Goal: Information Seeking & Learning: Learn about a topic

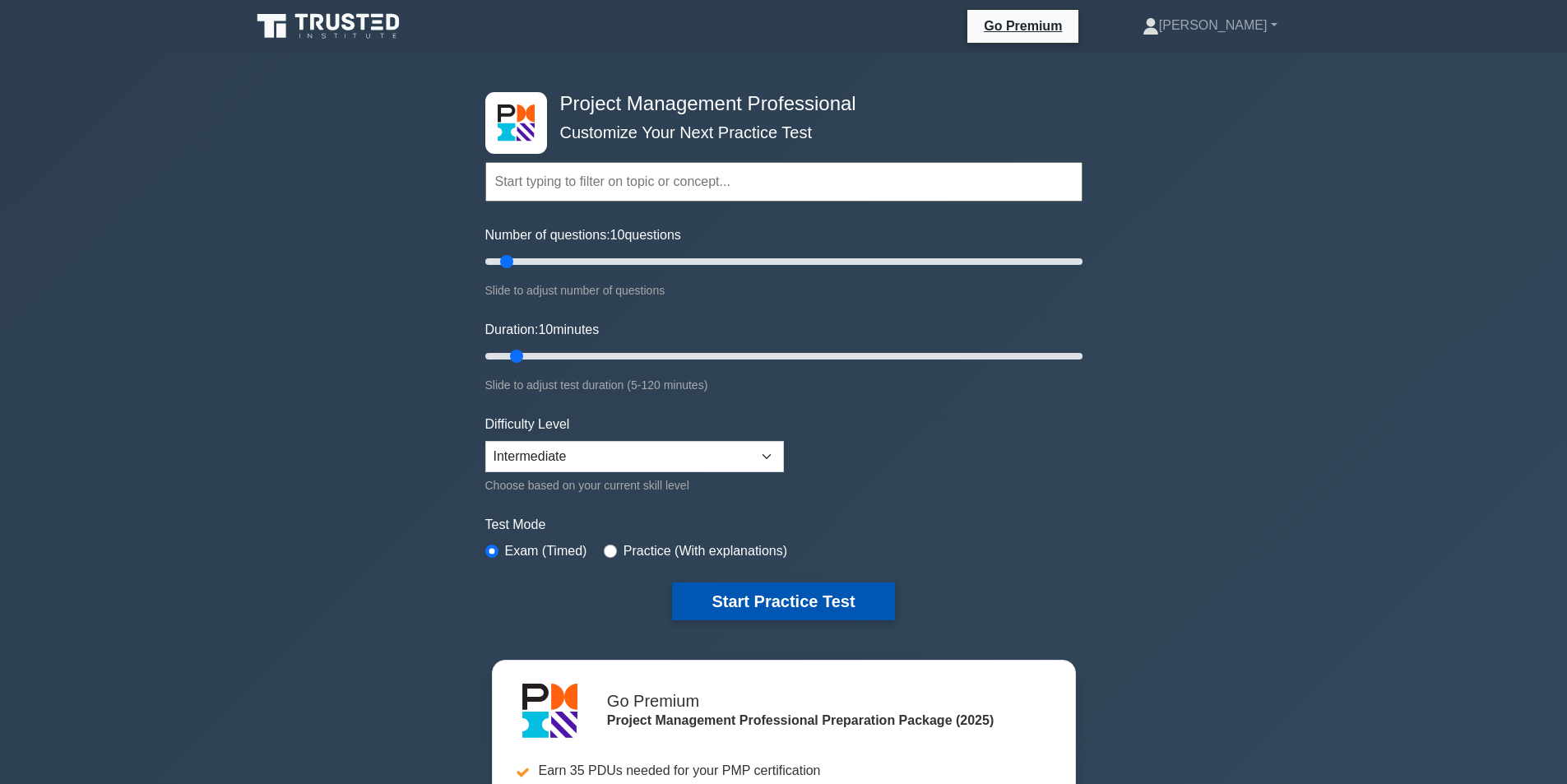
click at [868, 595] on button "Start Practice Test" at bounding box center [784, 601] width 222 height 38
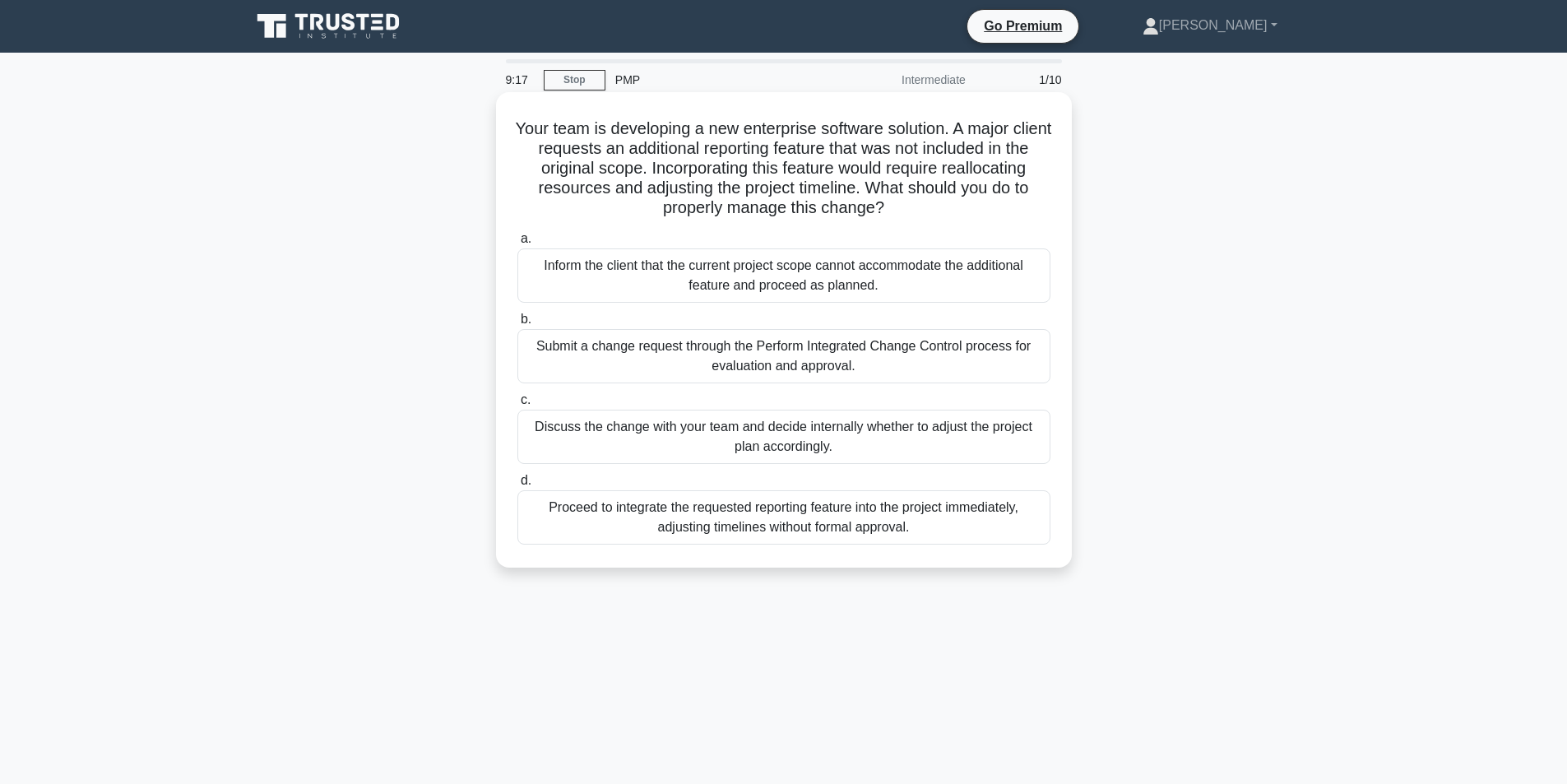
click at [627, 349] on div "Submit a change request through the Perform Integrated Change Control process f…" at bounding box center [784, 356] width 533 height 54
click at [517, 324] on input "b. Submit a change request through the Perform Integrated Change Control proces…" at bounding box center [517, 319] width 0 height 11
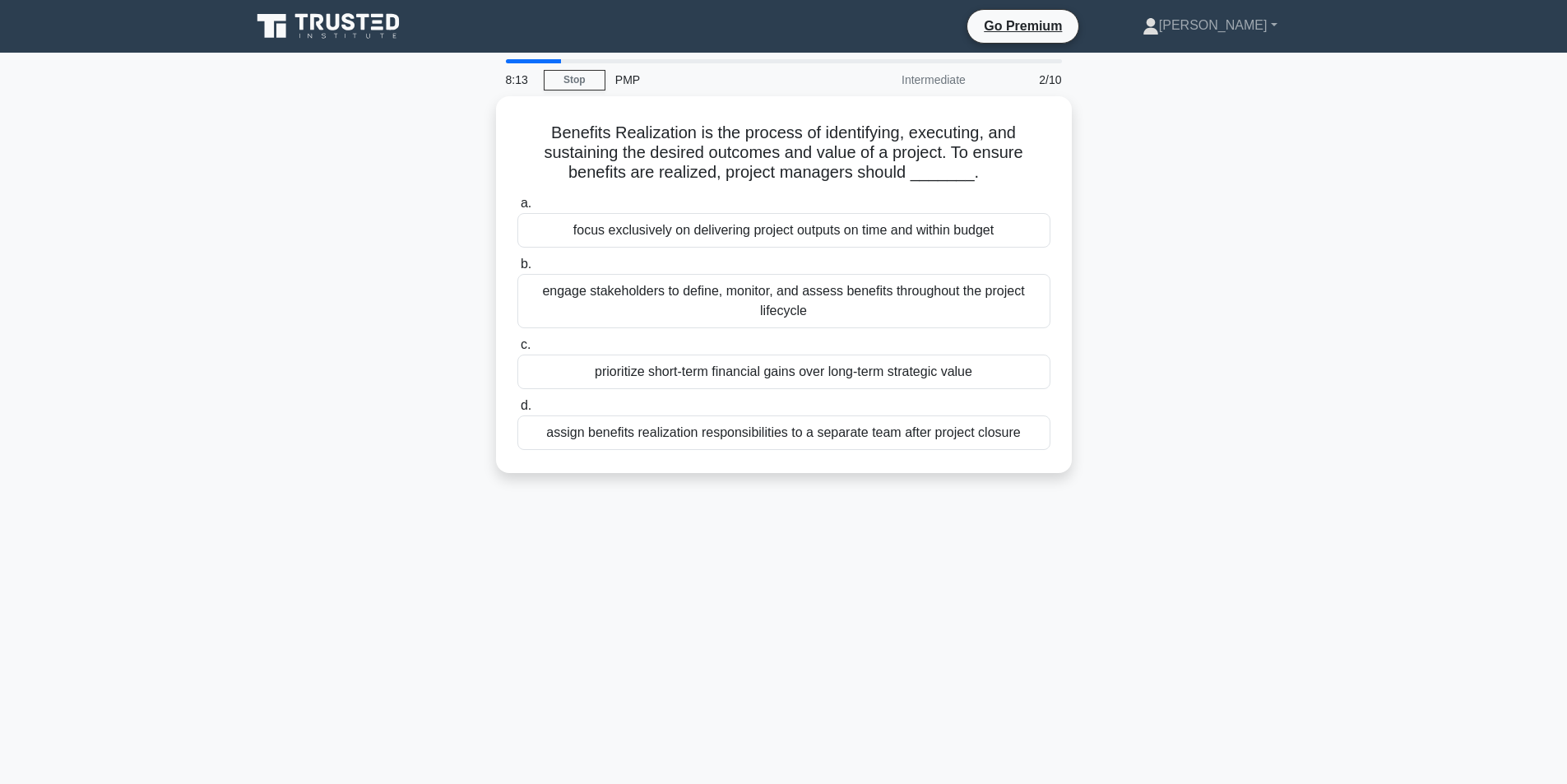
drag, startPoint x: 68, startPoint y: 276, endPoint x: 197, endPoint y: 100, distance: 218.2
click at [68, 276] on main "8:13 Stop PMP Intermediate 2/10 Benefits Realization is the process of identify…" at bounding box center [784, 470] width 1567 height 836
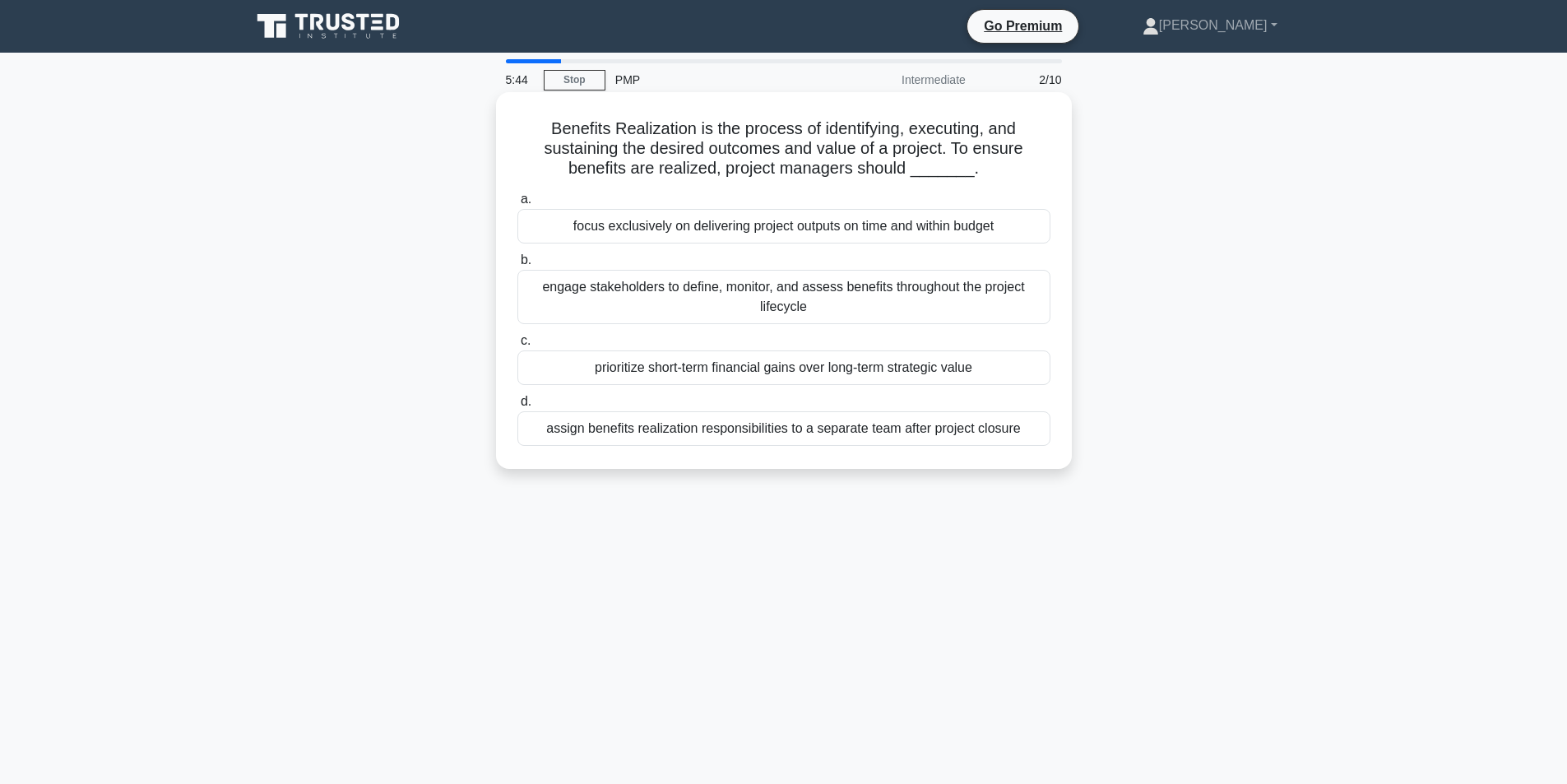
click at [670, 224] on div "focus exclusively on delivering project outputs on time and within budget" at bounding box center [784, 226] width 533 height 35
click at [517, 205] on input "a. focus exclusively on delivering project outputs on time and within budget" at bounding box center [517, 199] width 0 height 11
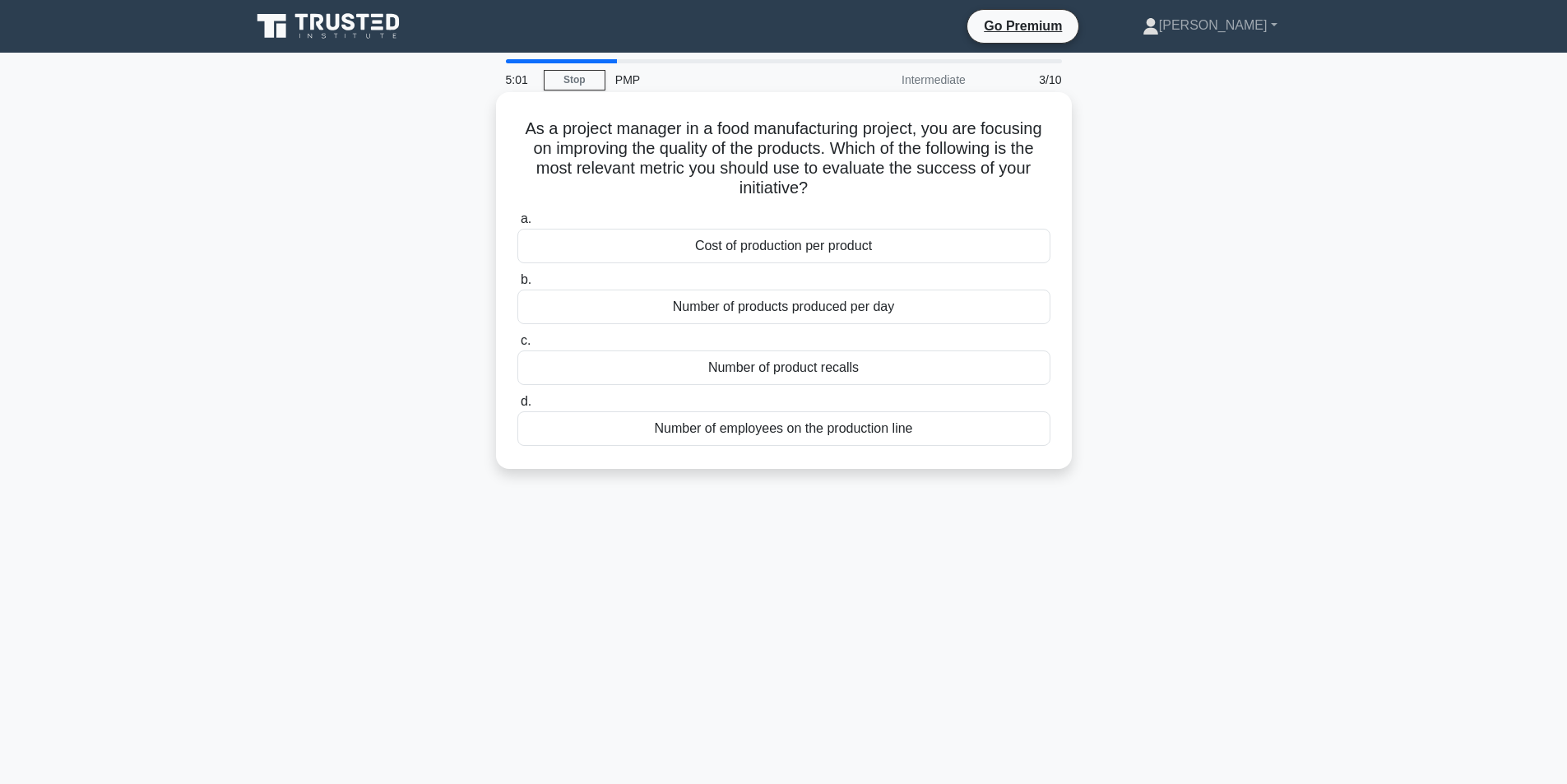
click at [757, 373] on div "Number of product recalls" at bounding box center [784, 367] width 533 height 35
click at [517, 346] on input "c. Number of product recalls" at bounding box center [517, 340] width 0 height 11
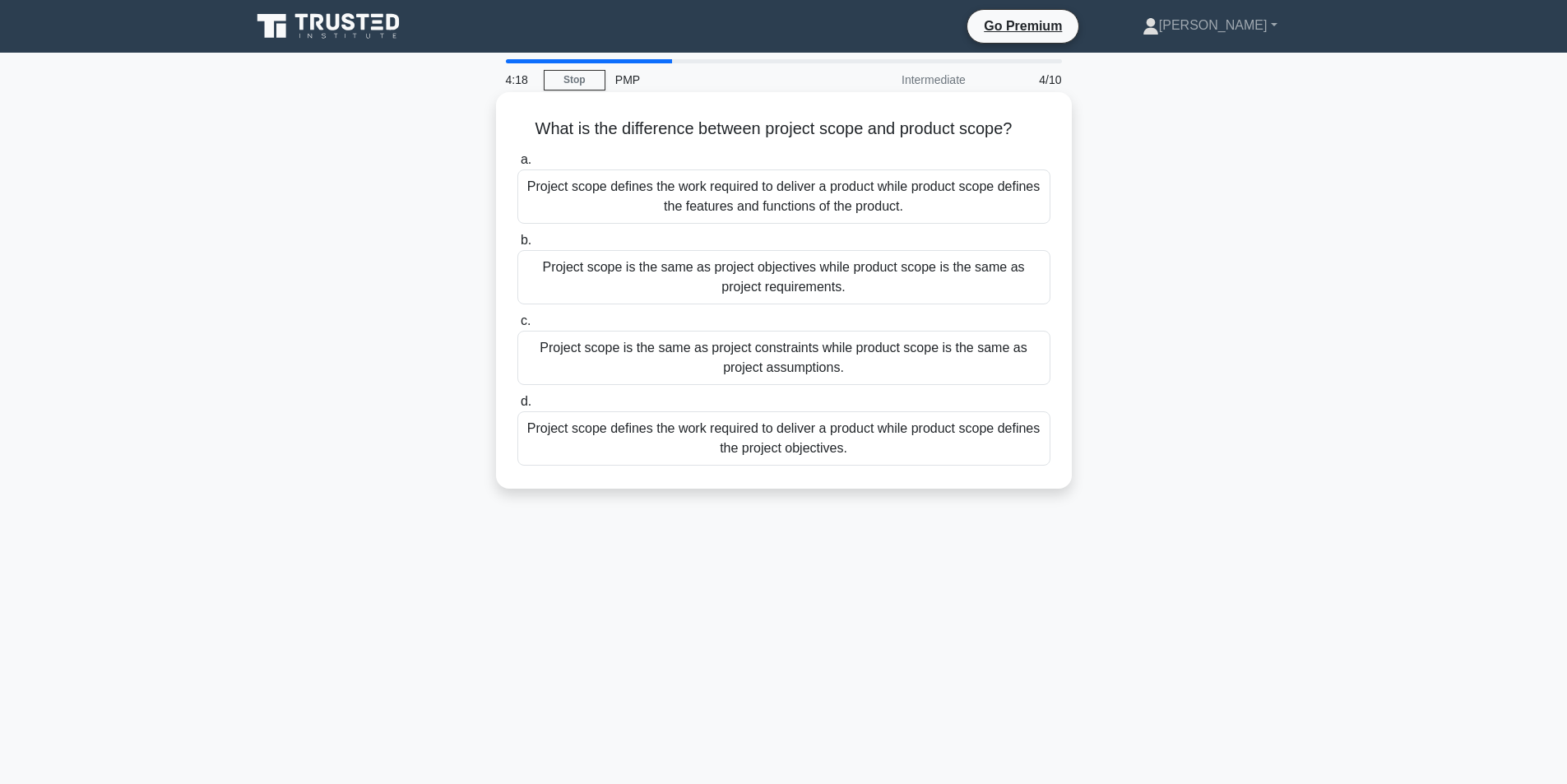
click at [821, 285] on div "Project scope is the same as project objectives while product scope is the same…" at bounding box center [784, 278] width 533 height 54
click at [517, 246] on input "b. Project scope is the same as project objectives while product scope is the s…" at bounding box center [517, 240] width 0 height 11
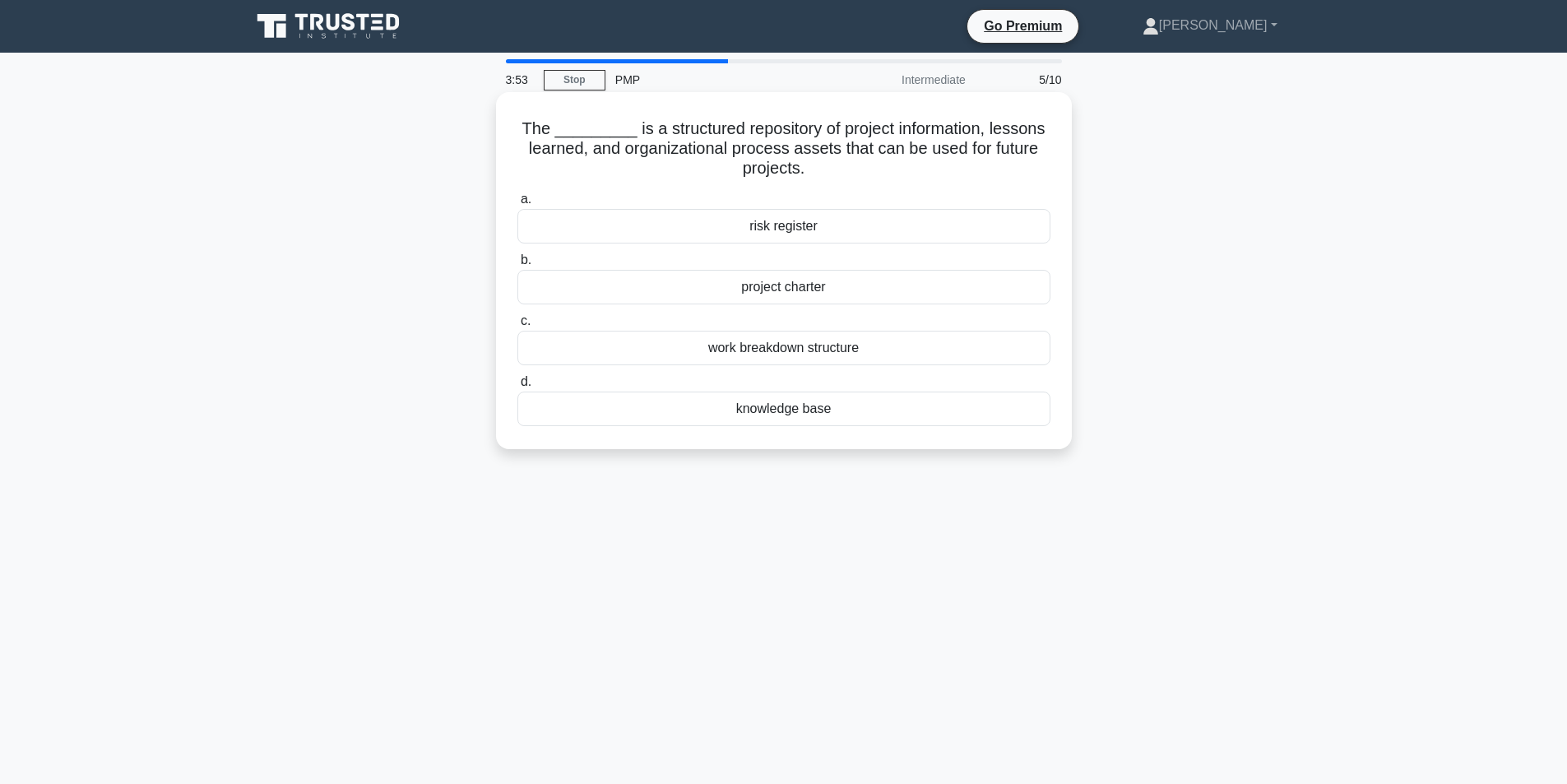
click at [844, 408] on div "knowledge base" at bounding box center [784, 408] width 533 height 35
click at [517, 387] on input "d. knowledge base" at bounding box center [517, 381] width 0 height 11
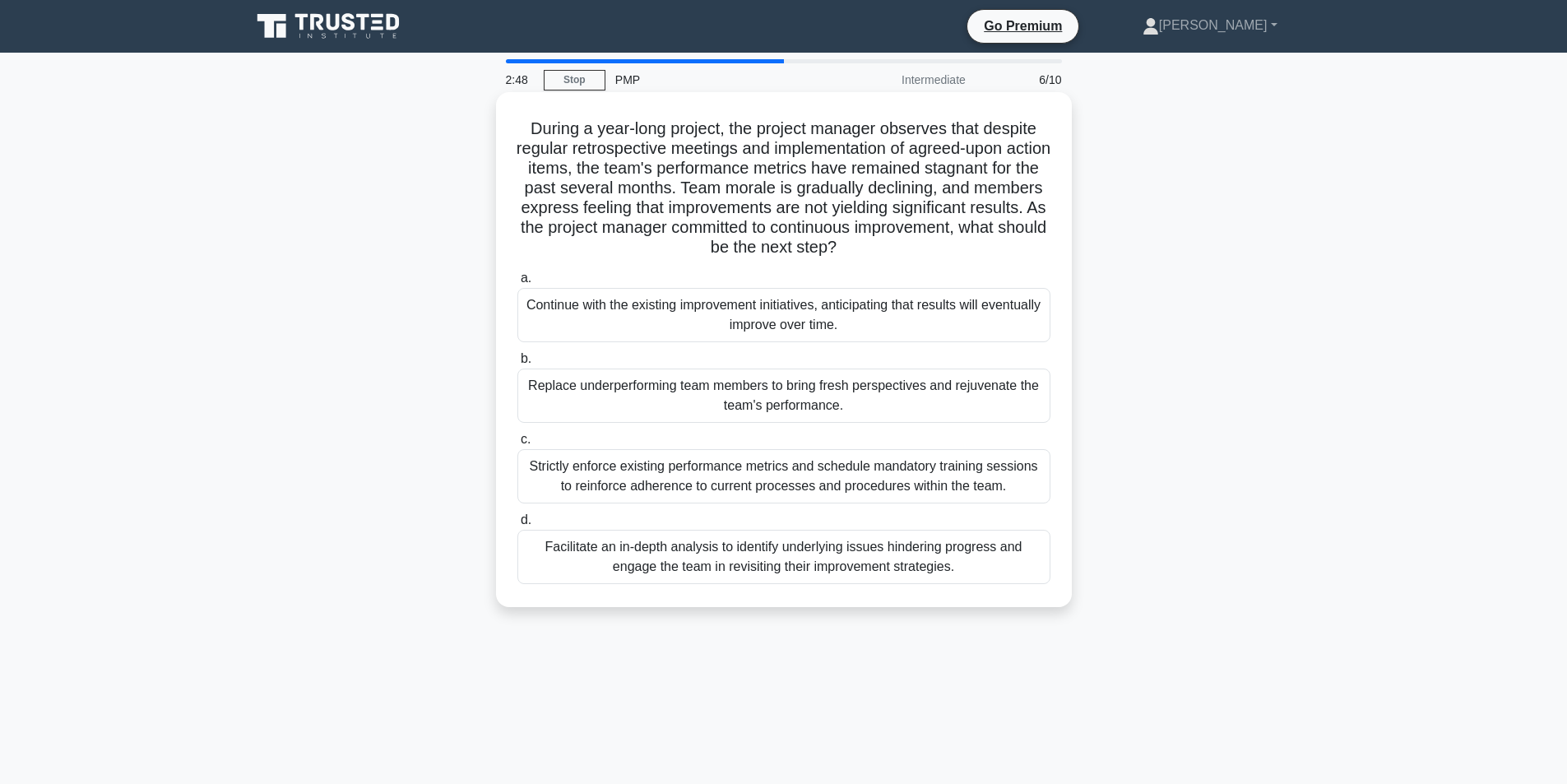
click at [744, 572] on div "Facilitate an in-depth analysis to identify underlying issues hindering progres…" at bounding box center [784, 557] width 533 height 54
click at [517, 525] on input "d. Facilitate an in-depth analysis to identify underlying issues hindering prog…" at bounding box center [517, 520] width 0 height 11
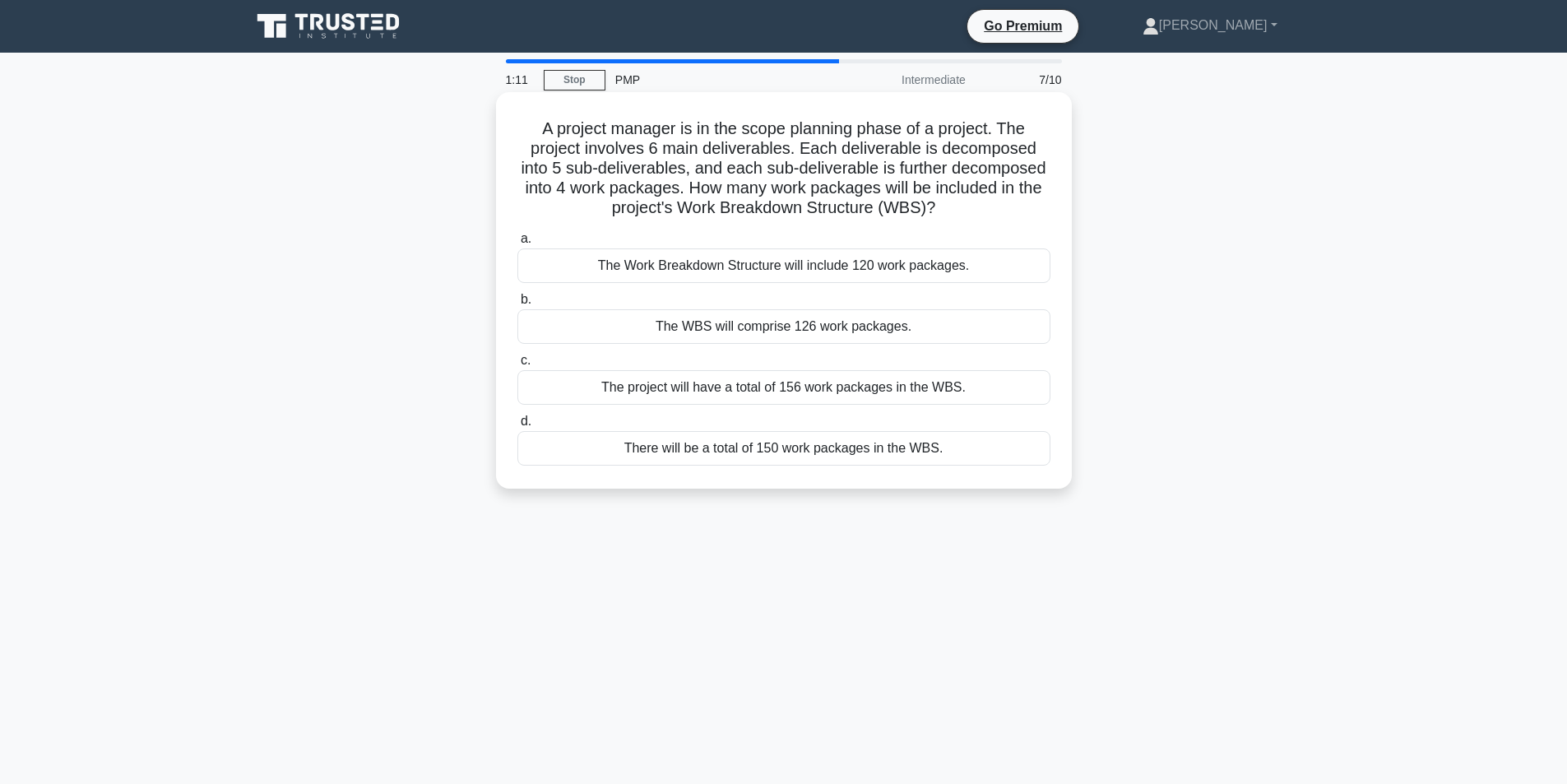
click at [732, 269] on div "The Work Breakdown Structure will include 120 work packages." at bounding box center [784, 266] width 533 height 35
click at [517, 245] on input "a. The Work Breakdown Structure will include 120 work packages." at bounding box center [517, 239] width 0 height 11
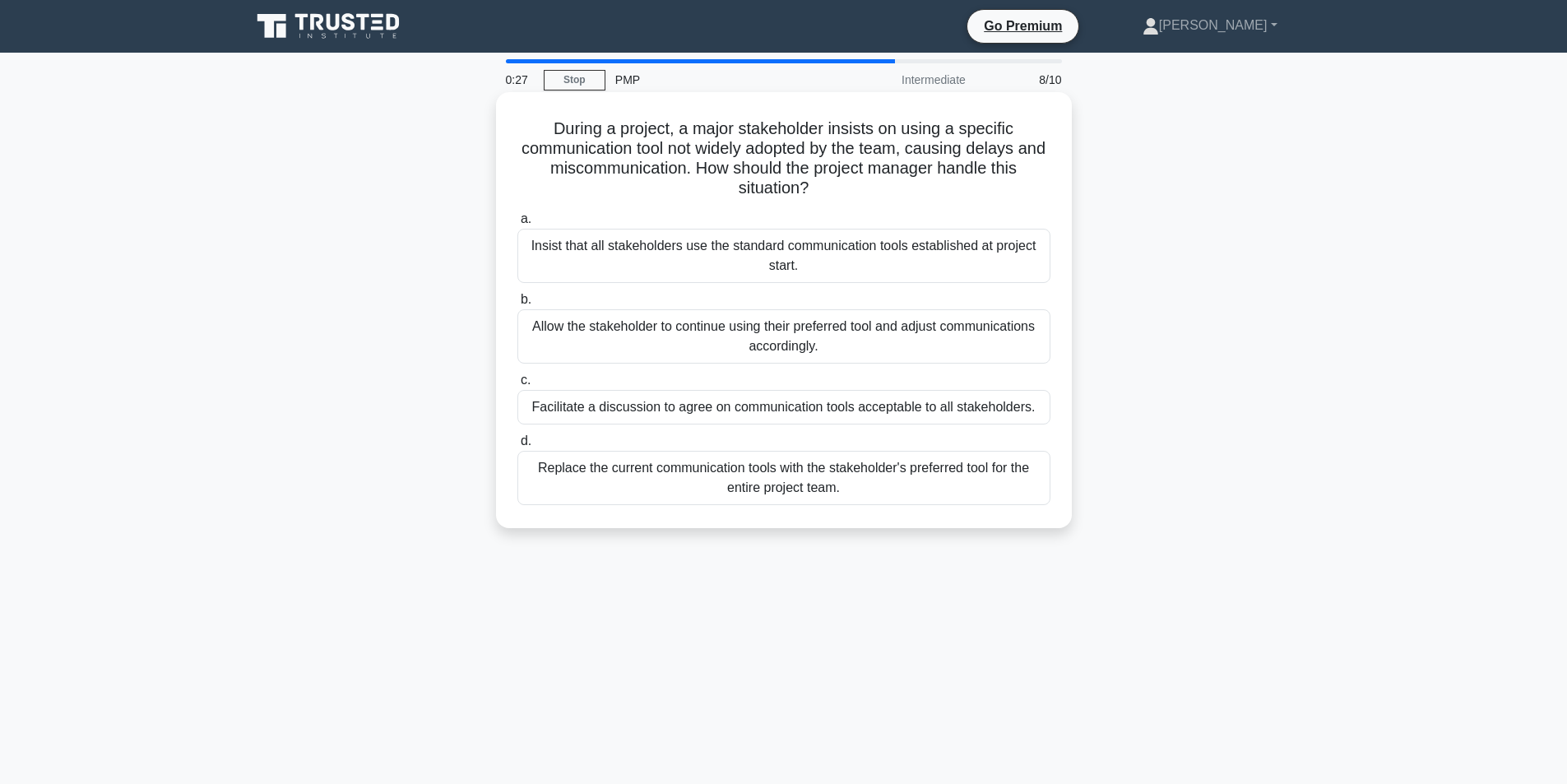
click at [740, 332] on div "Allow the stakeholder to continue using their preferred tool and adjust communi…" at bounding box center [784, 336] width 533 height 54
click at [517, 305] on input "b. Allow the stakeholder to continue using their preferred tool and adjust comm…" at bounding box center [517, 299] width 0 height 11
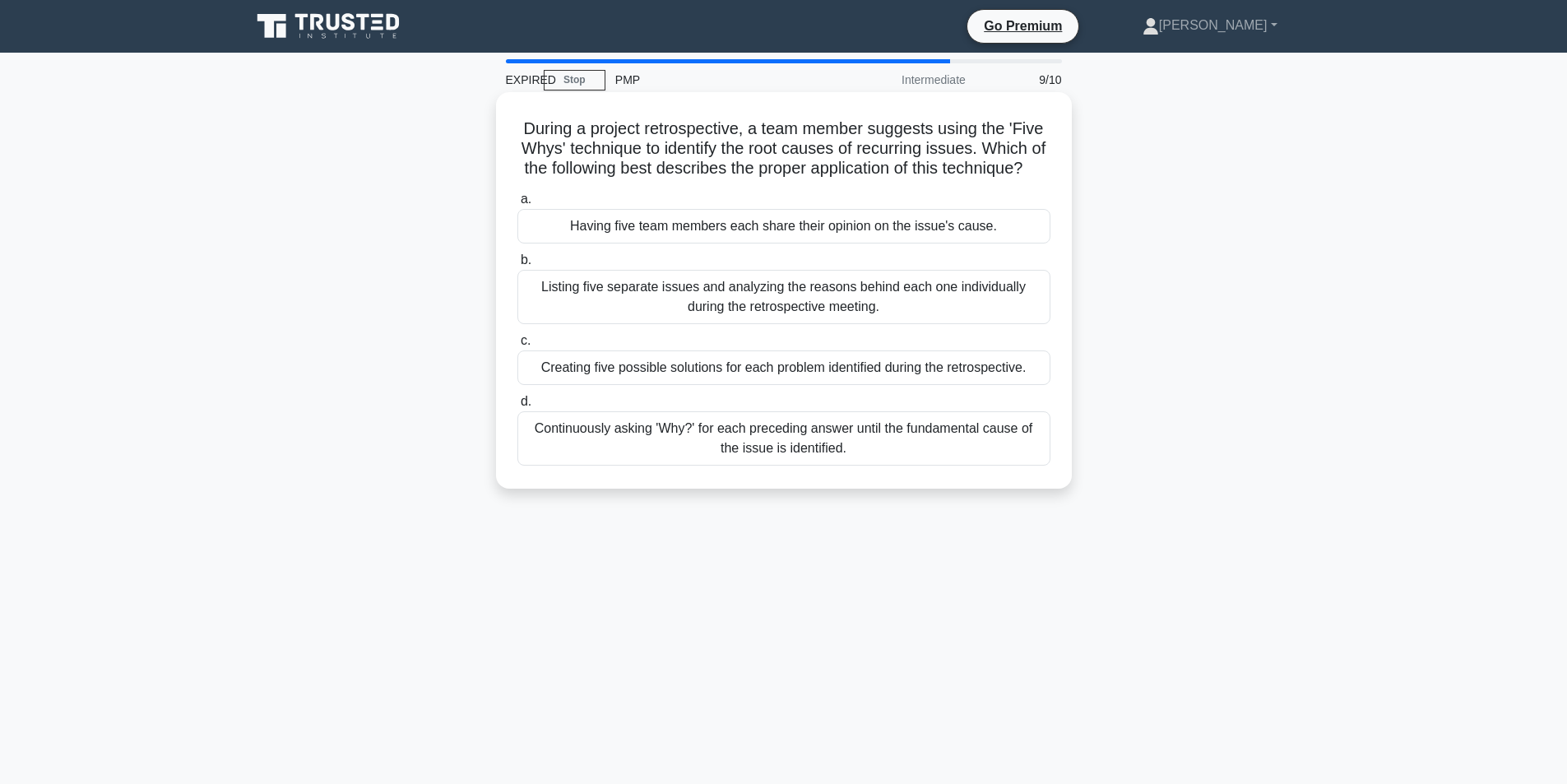
click at [817, 458] on div "Continuously asking 'Why?' for each preceding answer until the fundamental caus…" at bounding box center [784, 438] width 533 height 54
click at [517, 407] on input "d. Continuously asking 'Why?' for each preceding answer until the fundamental c…" at bounding box center [517, 401] width 0 height 11
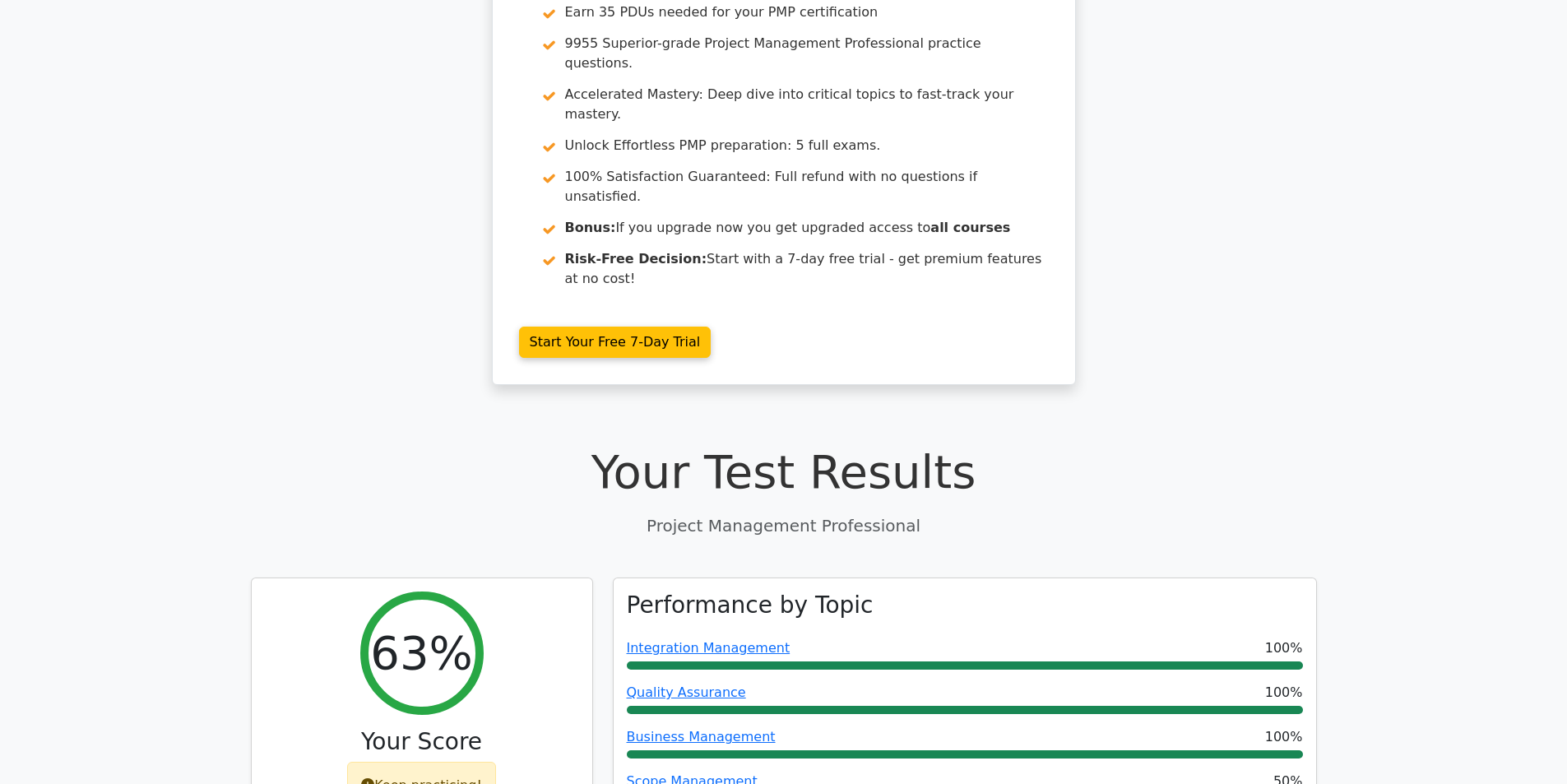
scroll to position [247, 0]
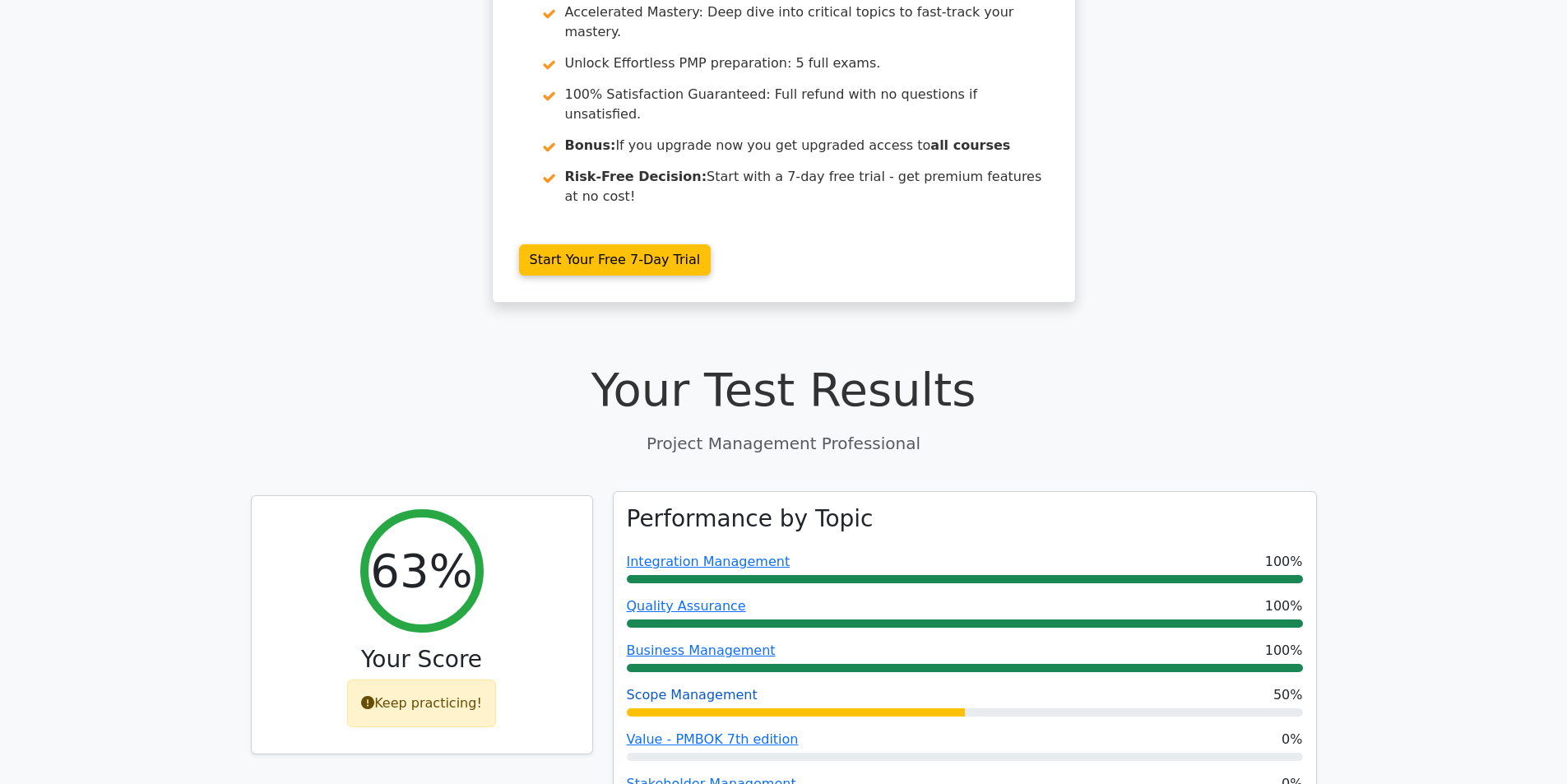
click at [720, 687] on link "Scope Management" at bounding box center [692, 694] width 131 height 16
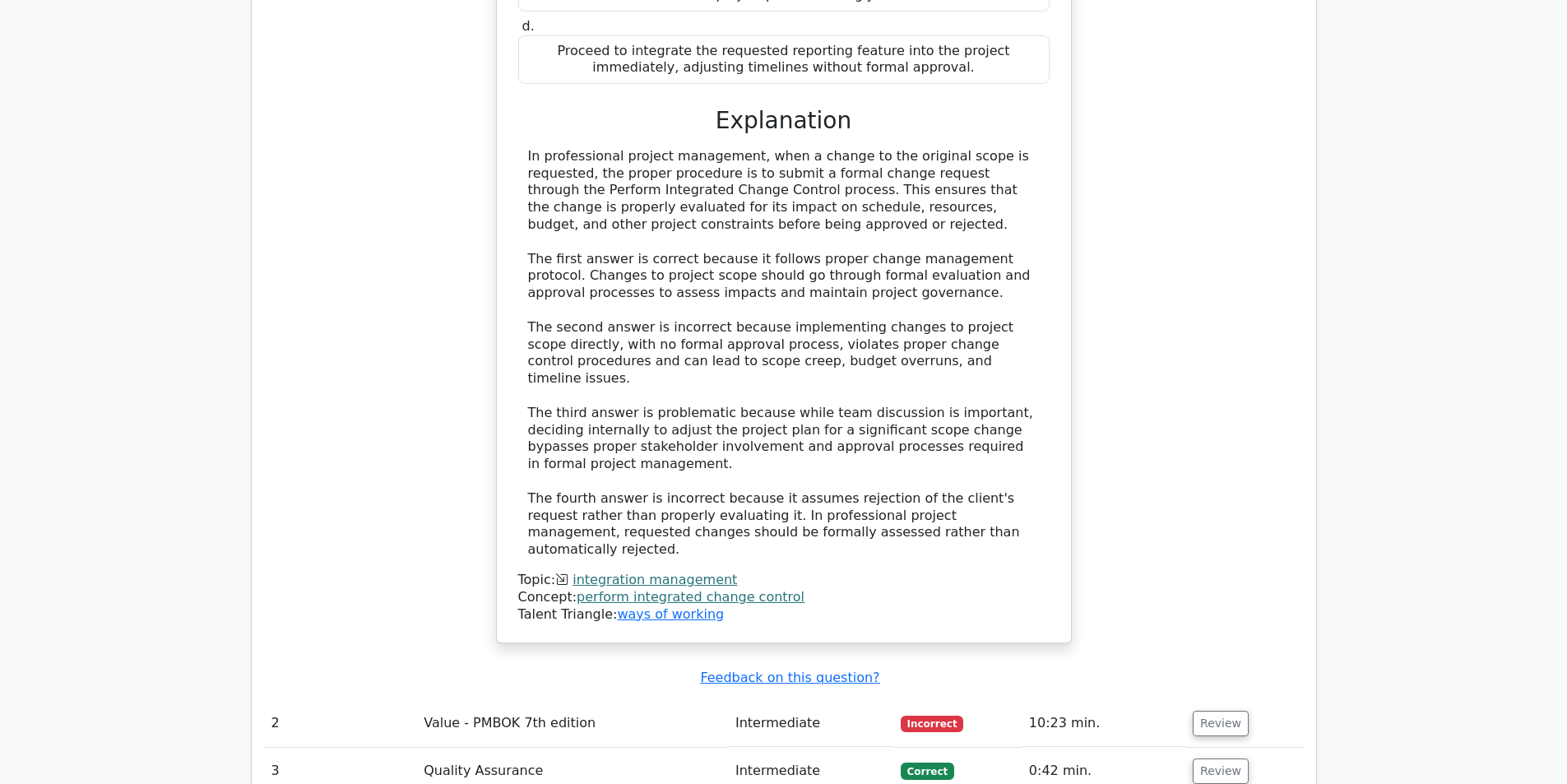
scroll to position [2056, 0]
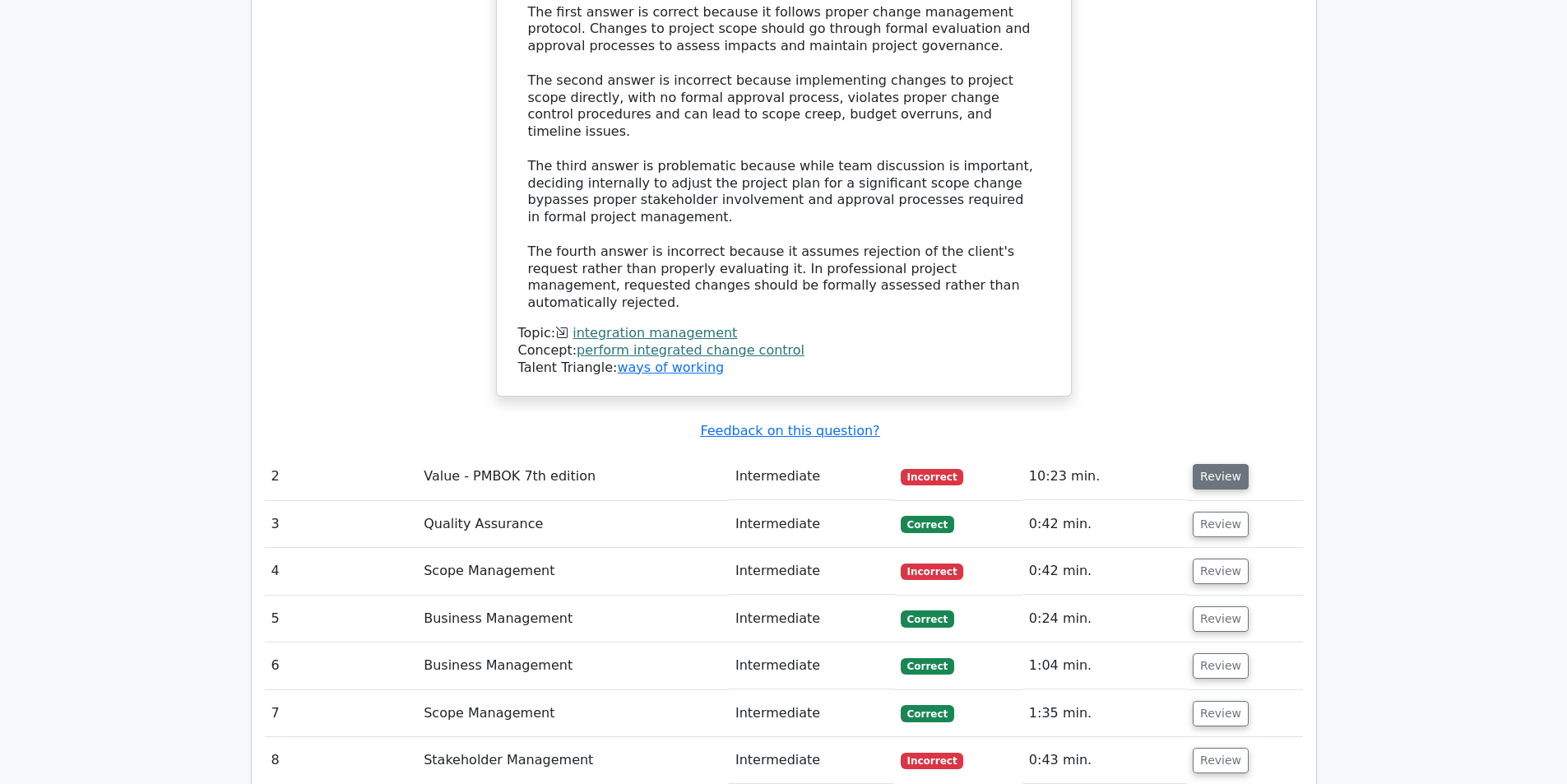
click at [1193, 464] on button "Review" at bounding box center [1221, 476] width 56 height 26
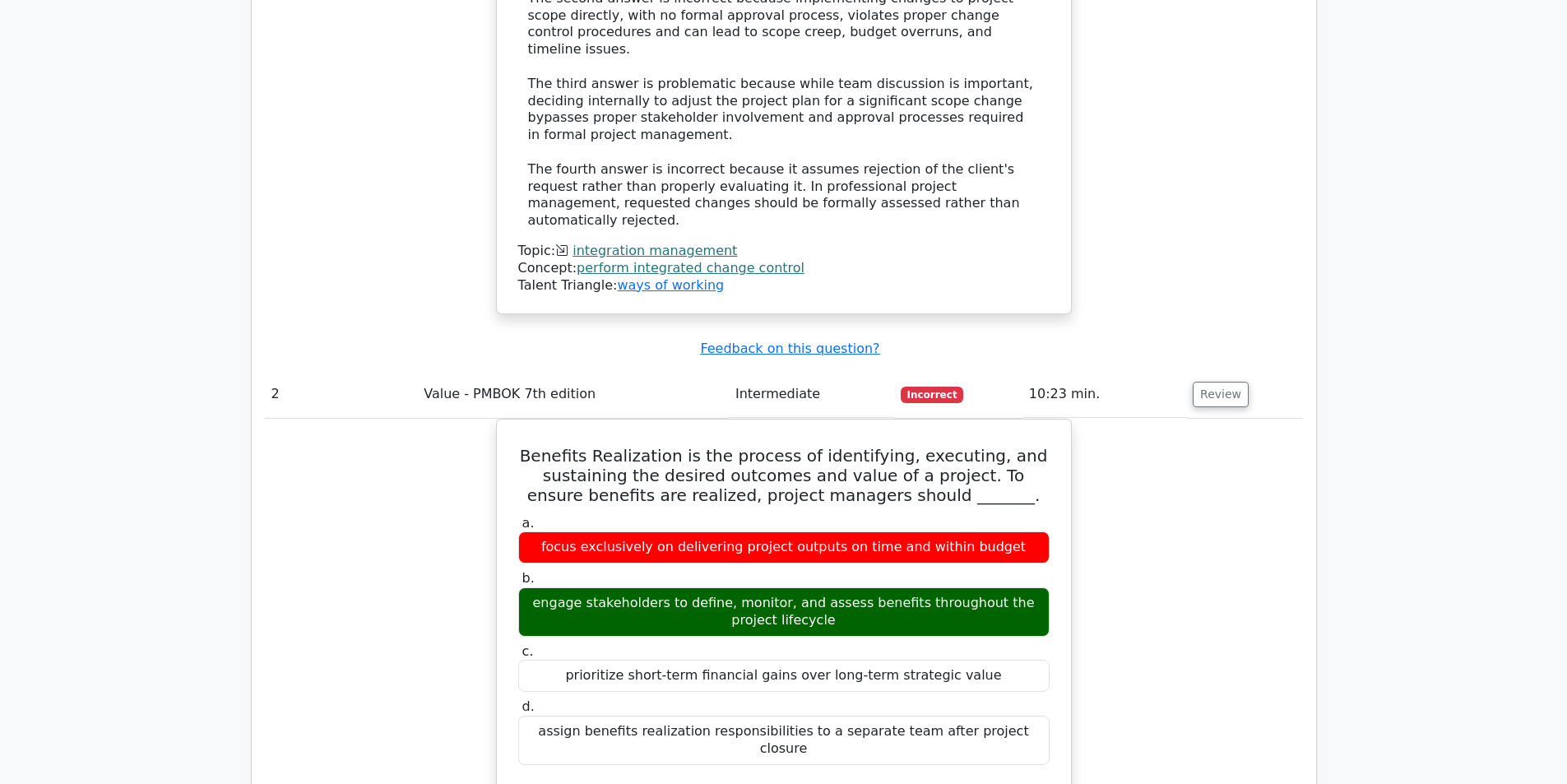
scroll to position [2385, 0]
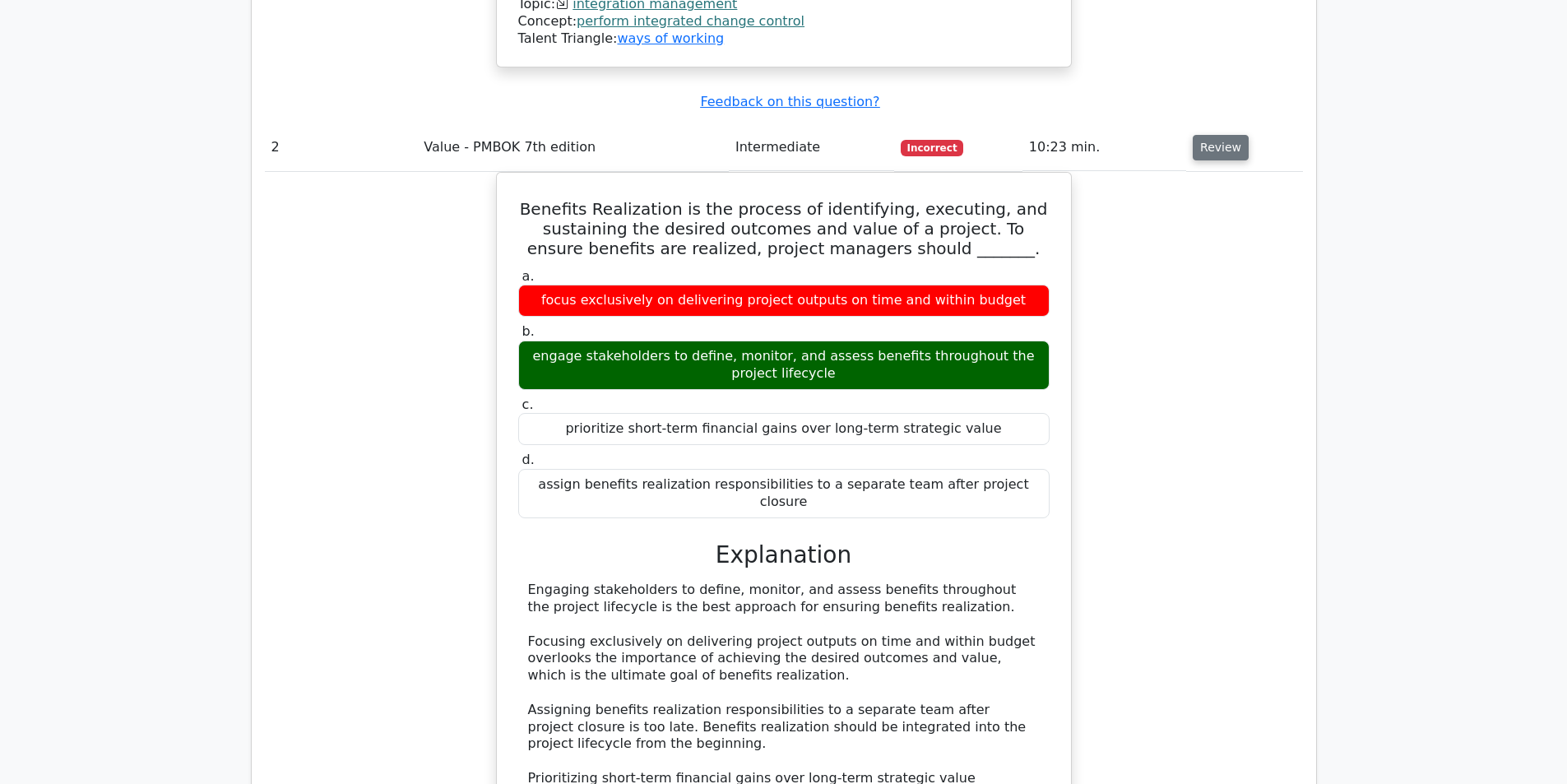
click at [1195, 135] on button "Review" at bounding box center [1221, 147] width 56 height 26
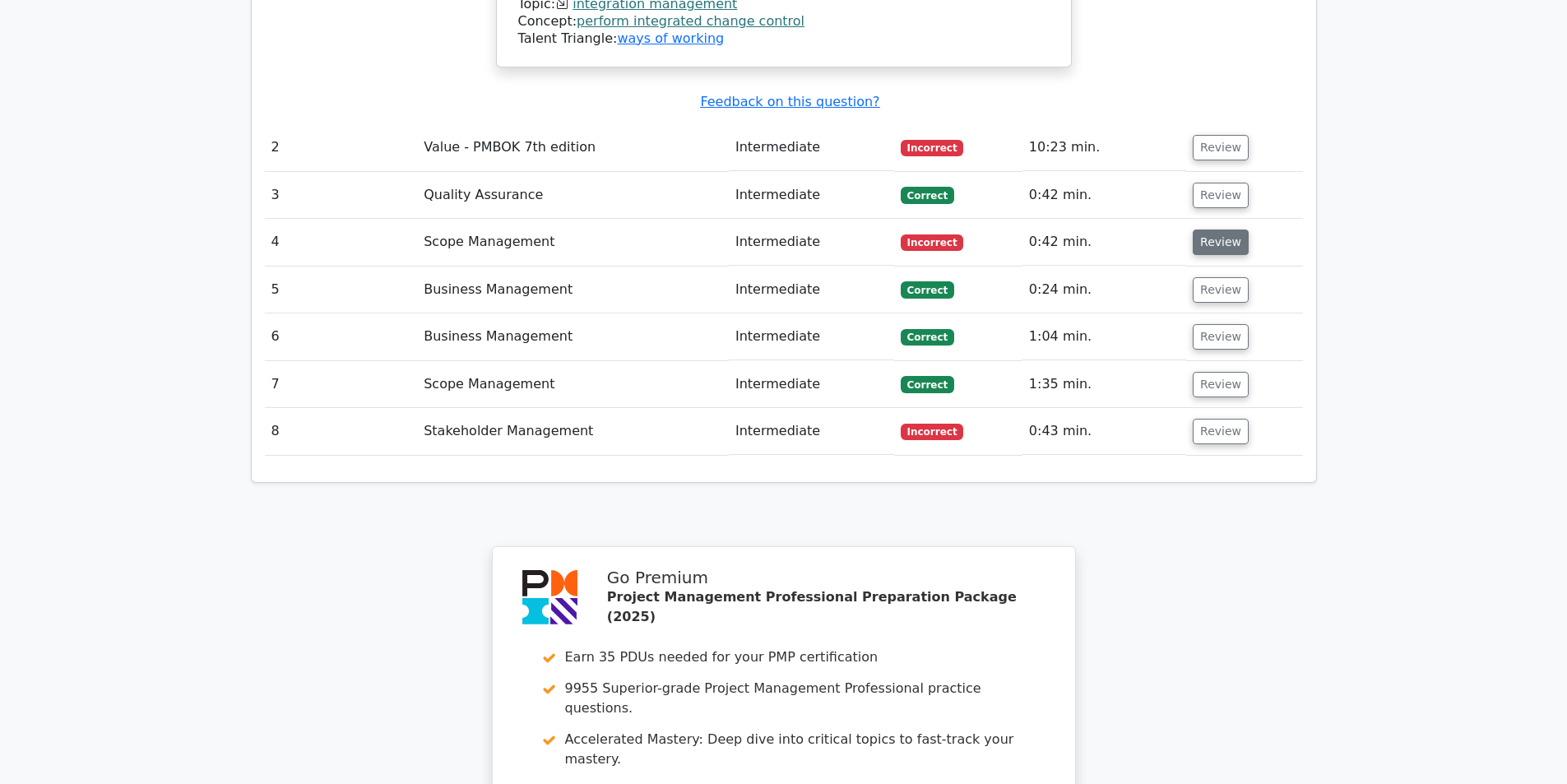
click at [1203, 230] on button "Review" at bounding box center [1221, 242] width 56 height 26
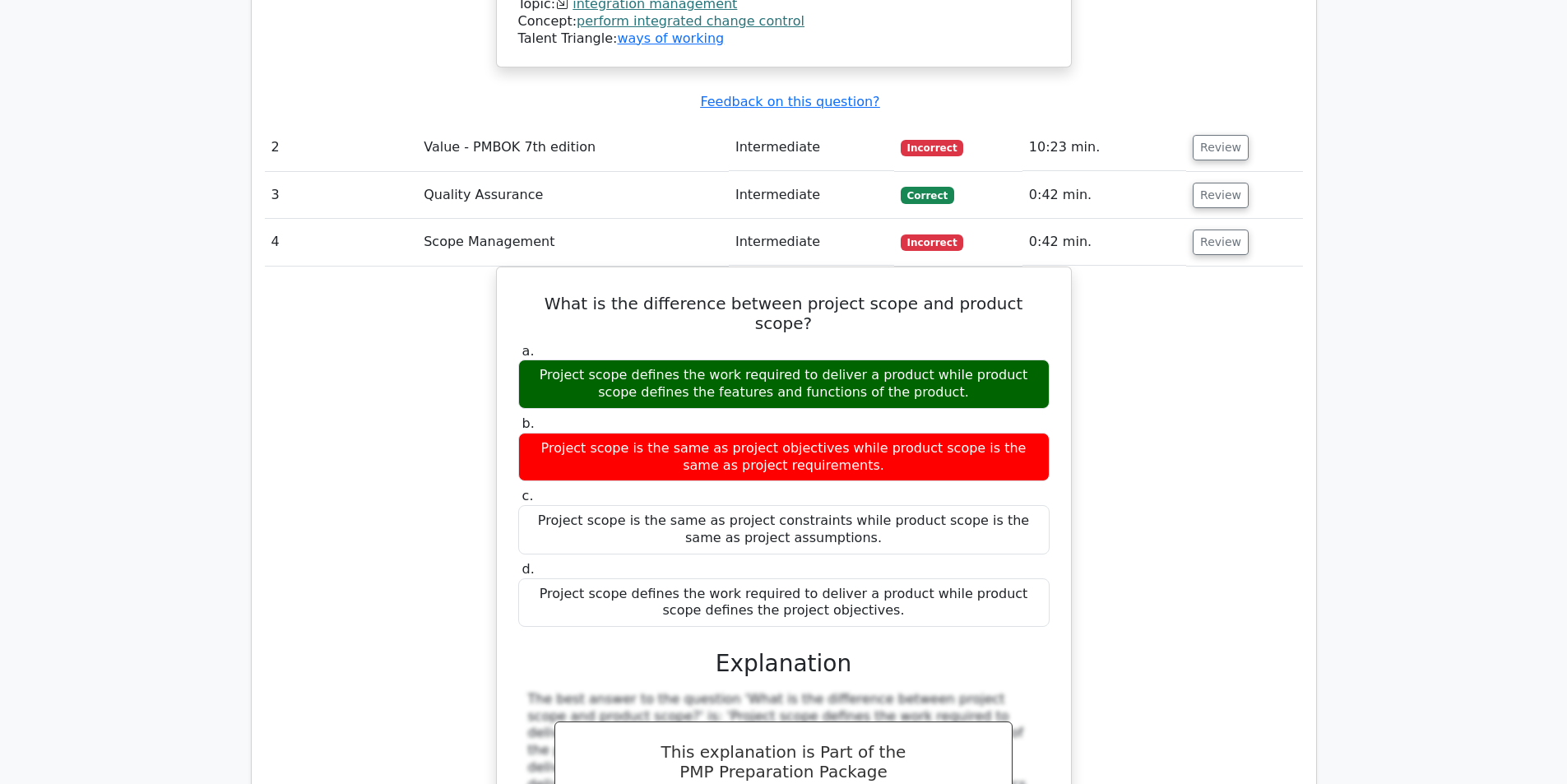
scroll to position [2796, 0]
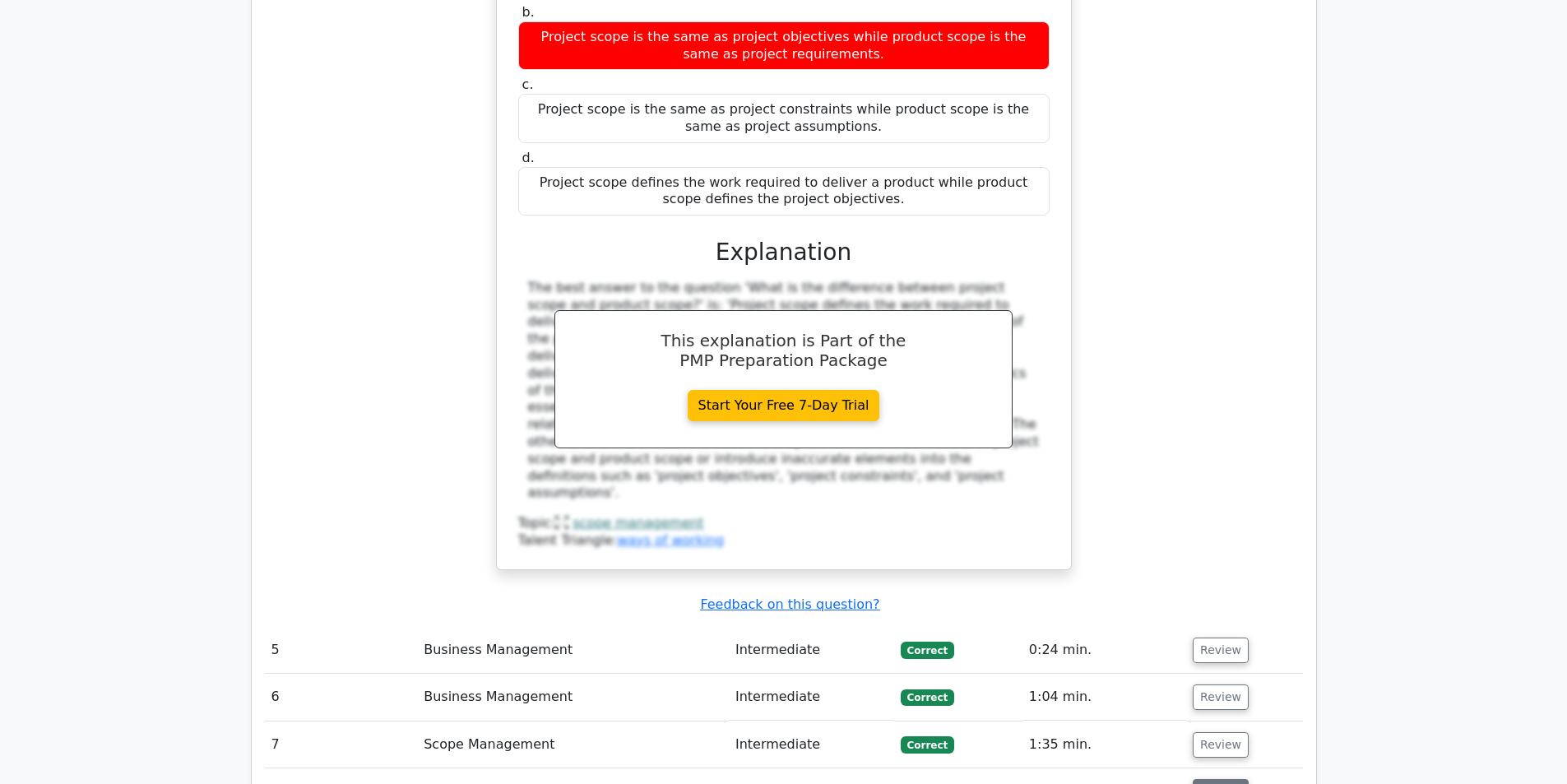
click at [1221, 779] on button "Review" at bounding box center [1221, 791] width 56 height 26
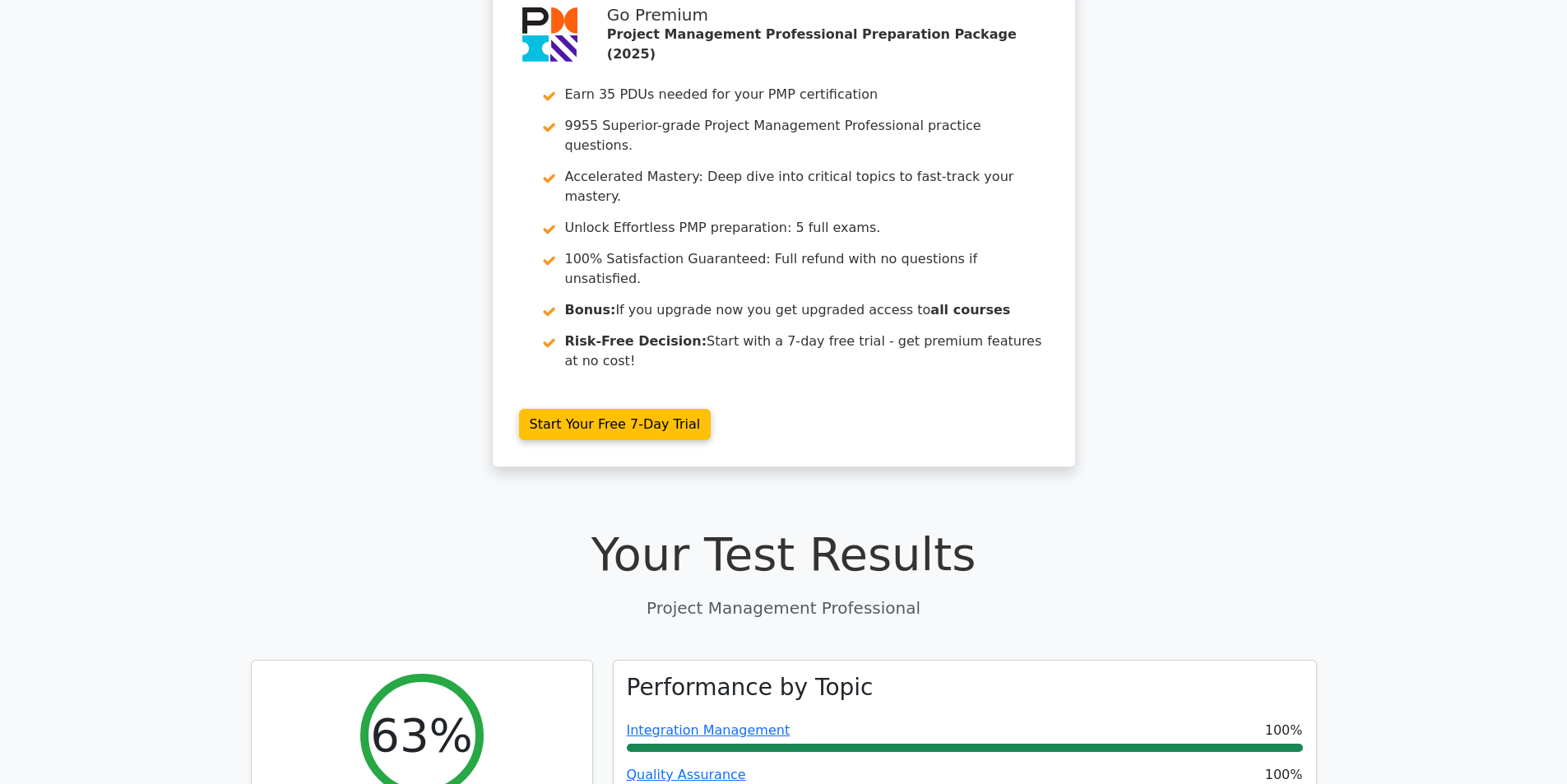
scroll to position [0, 0]
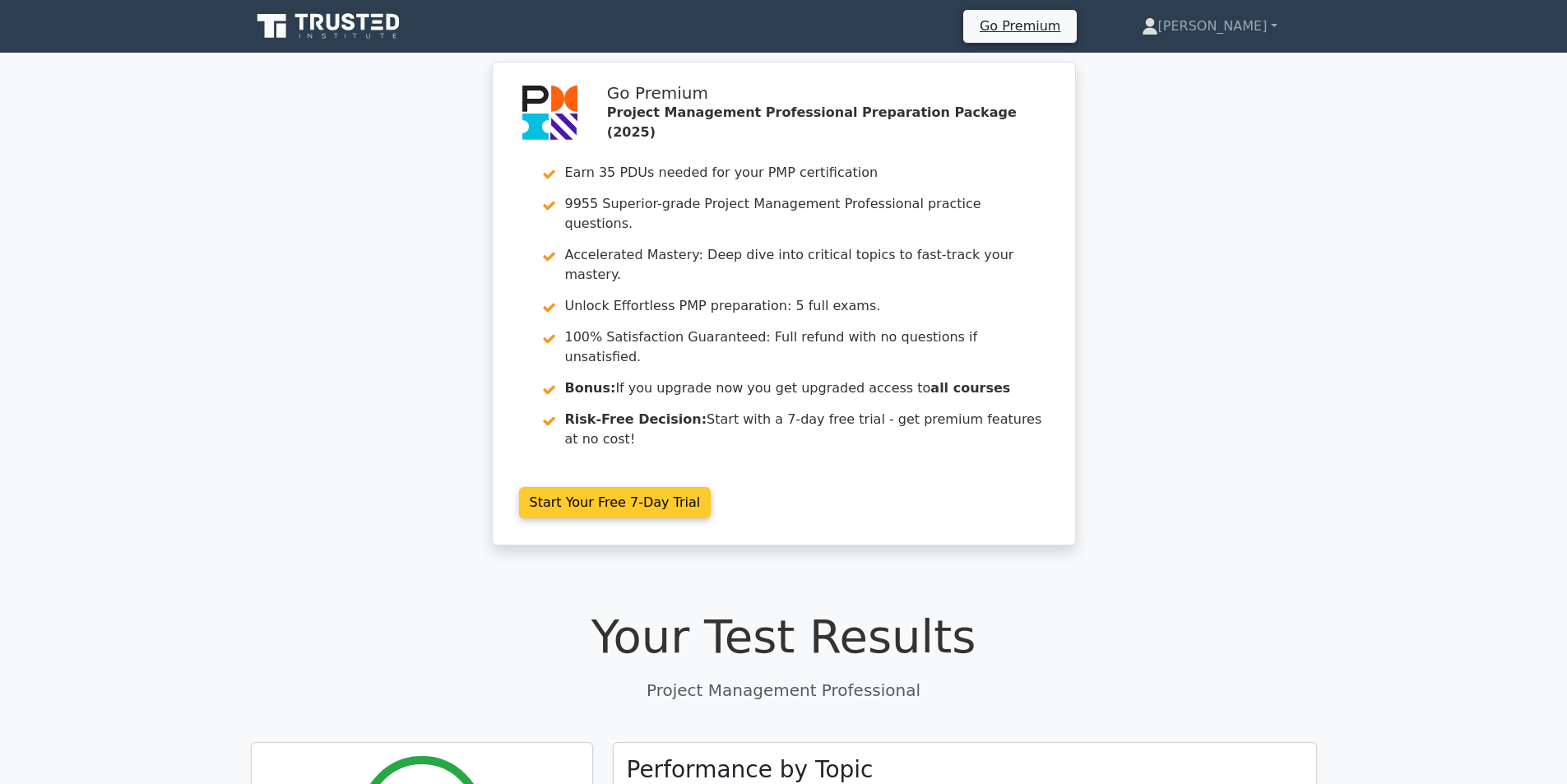
click at [573, 487] on link "Start Your Free 7-Day Trial" at bounding box center [615, 502] width 193 height 31
